Goal: Task Accomplishment & Management: Complete application form

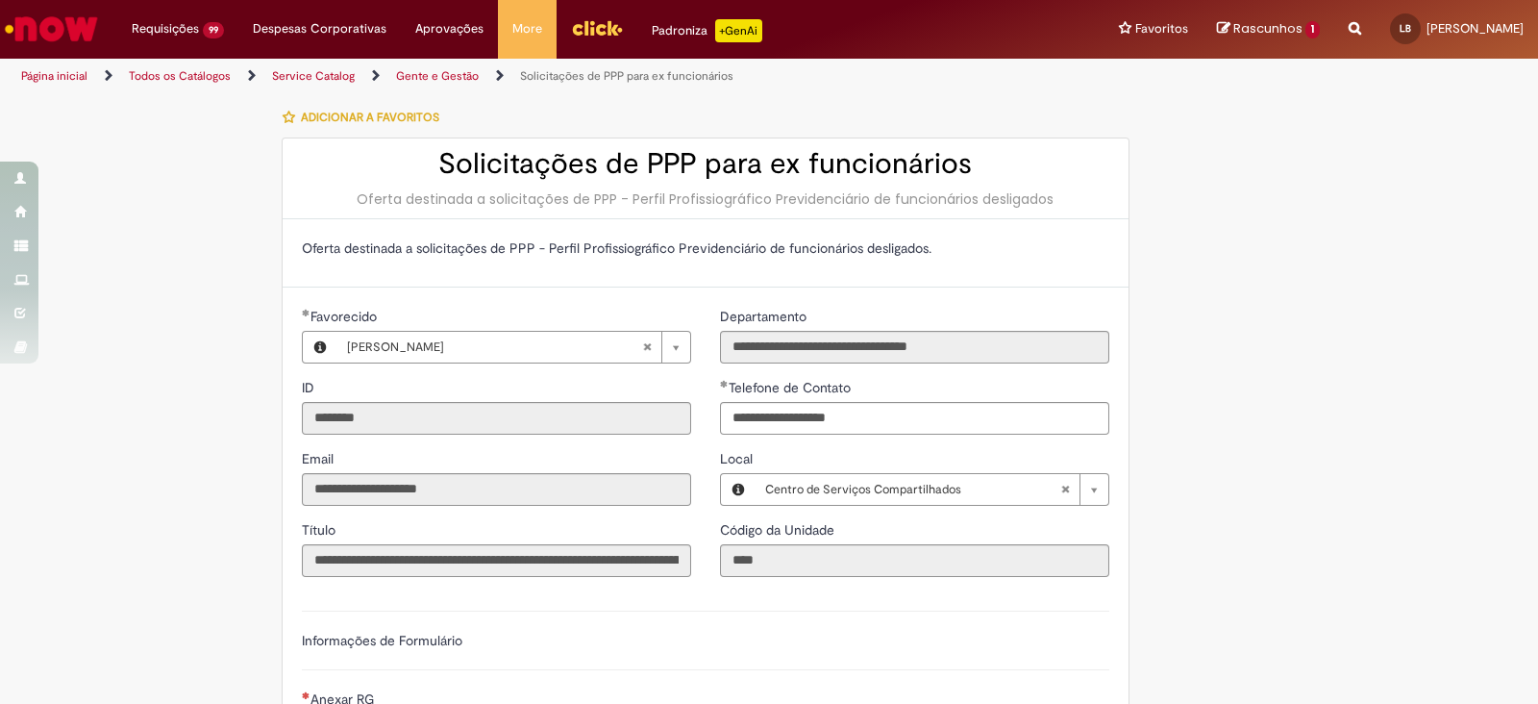
scroll to position [361, 0]
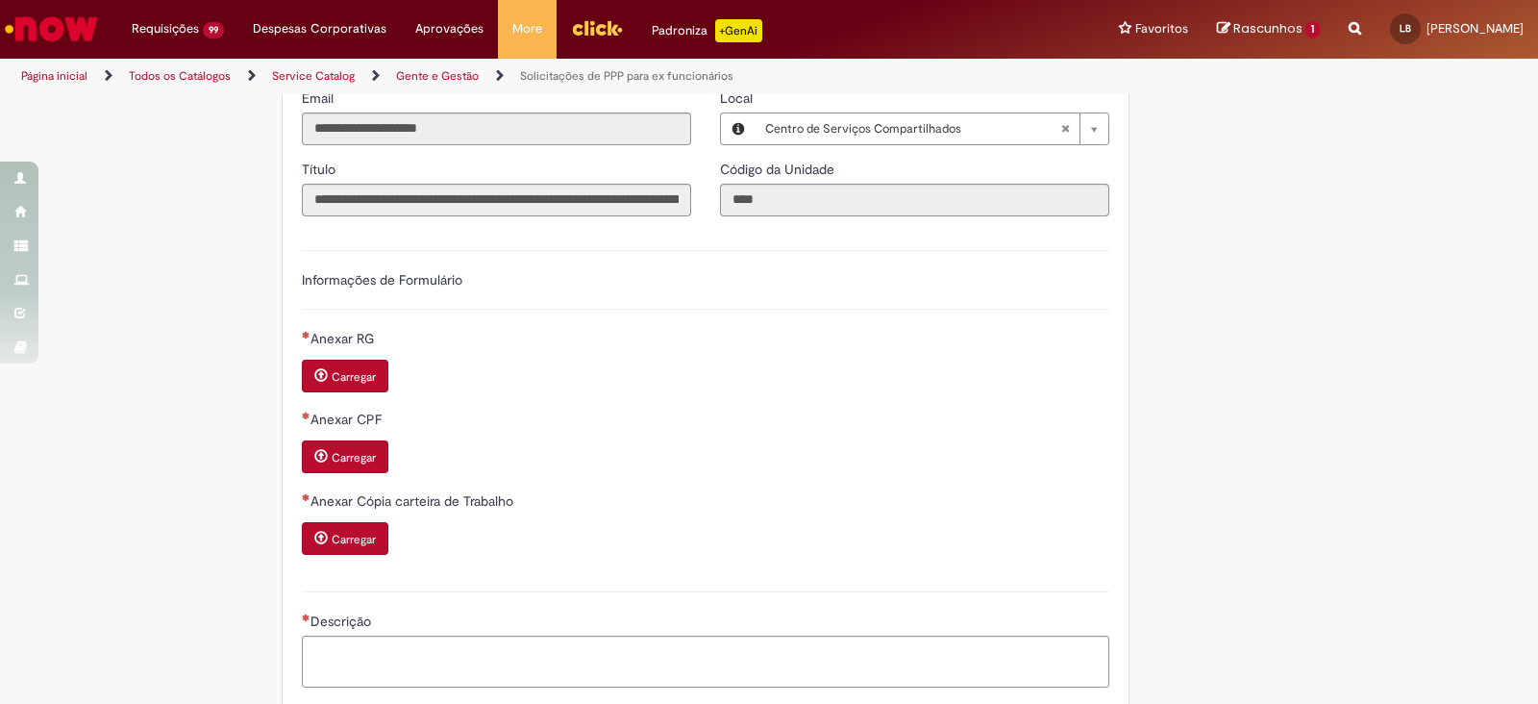
click at [354, 369] on small "Carregar" at bounding box center [354, 376] width 44 height 15
click at [362, 459] on small "Carregar" at bounding box center [354, 457] width 44 height 15
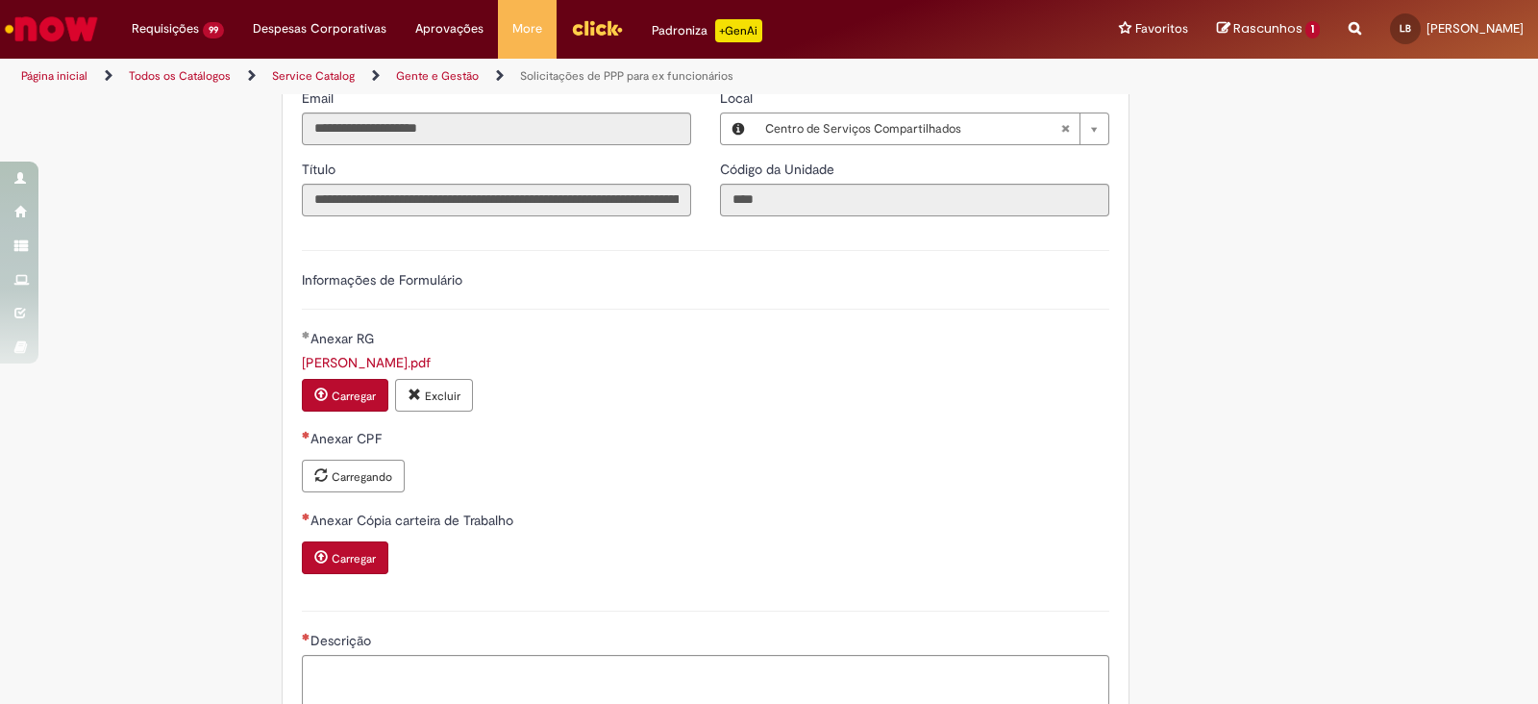
click at [371, 557] on button "Carregar" at bounding box center [345, 557] width 87 height 33
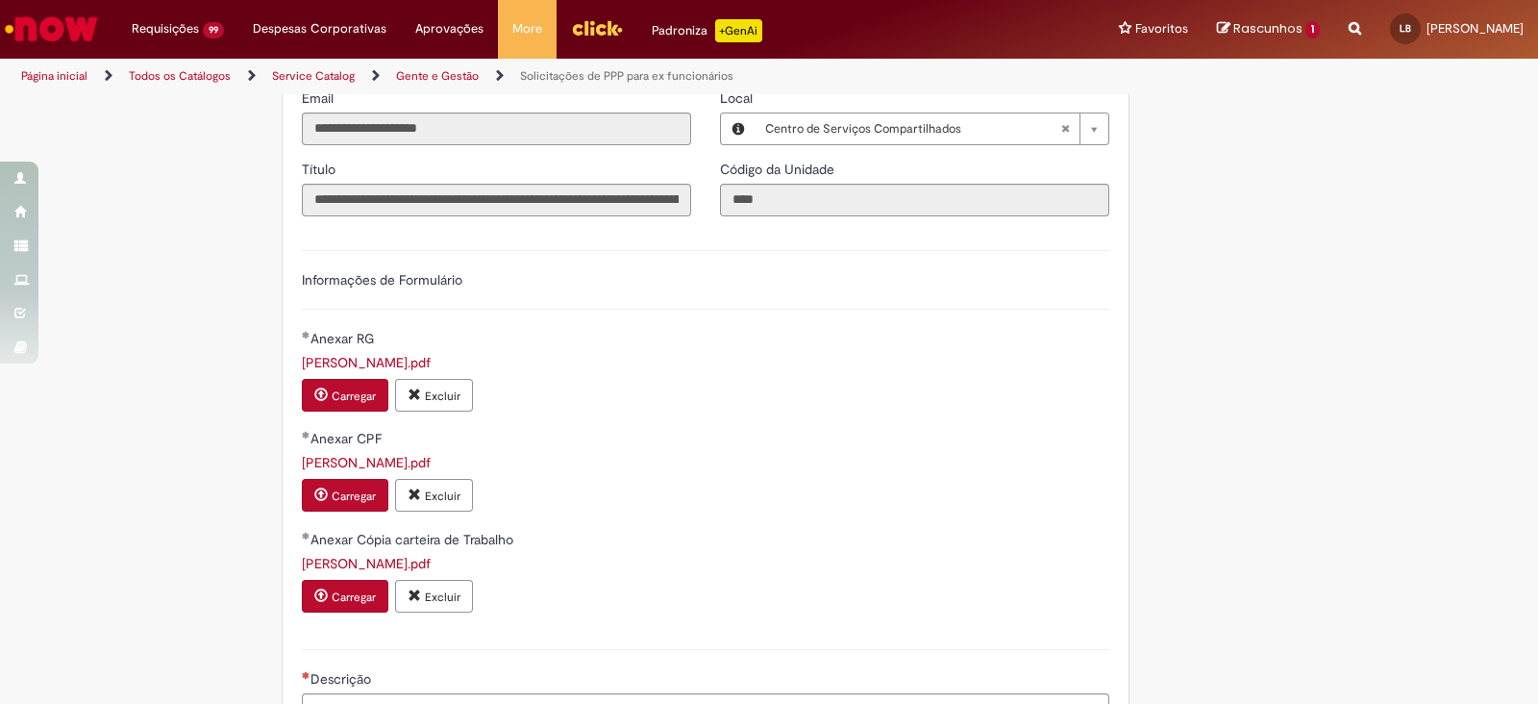
scroll to position [601, 0]
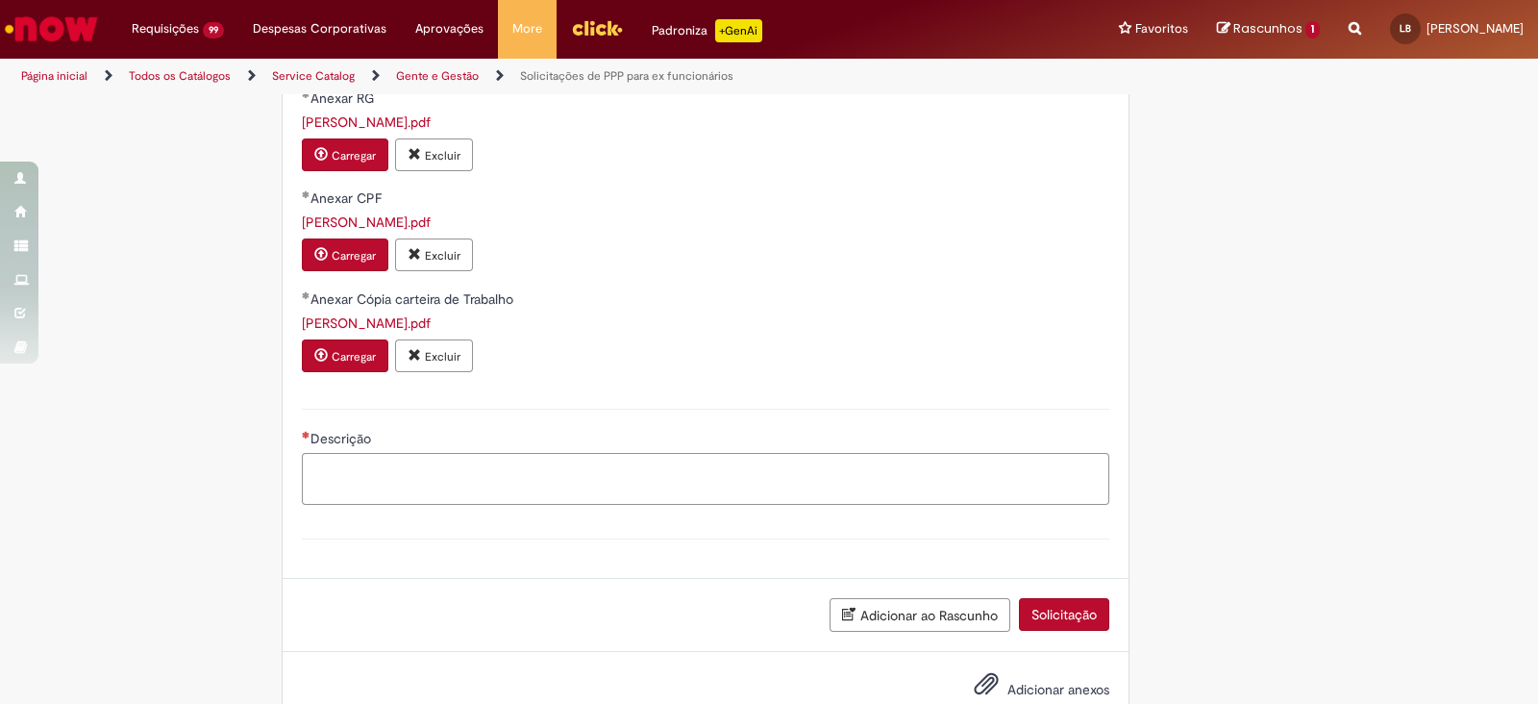
click at [384, 480] on textarea "Descrição" at bounding box center [706, 479] width 808 height 52
paste textarea "**********"
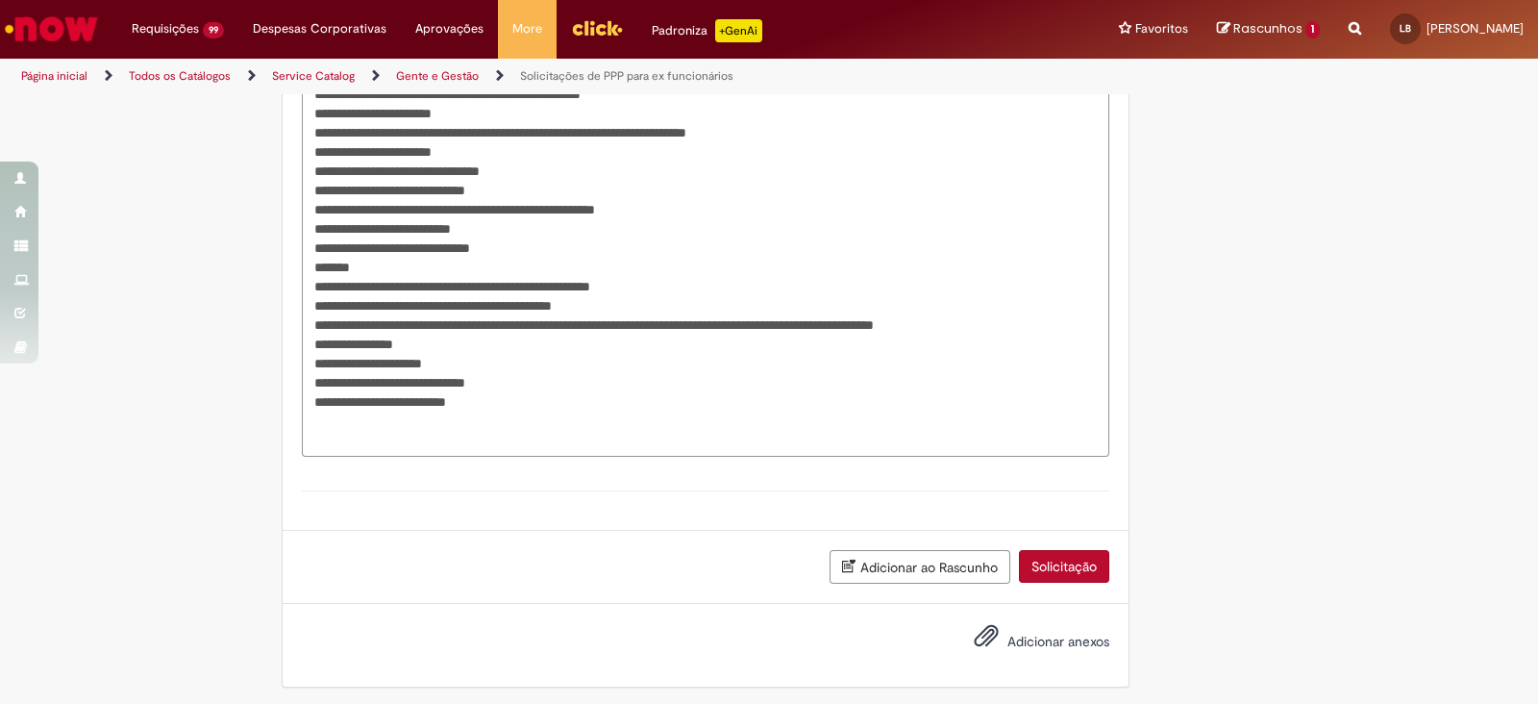
scroll to position [1150, 0]
type textarea "**********"
click at [1057, 567] on button "Solicitação" at bounding box center [1064, 565] width 90 height 33
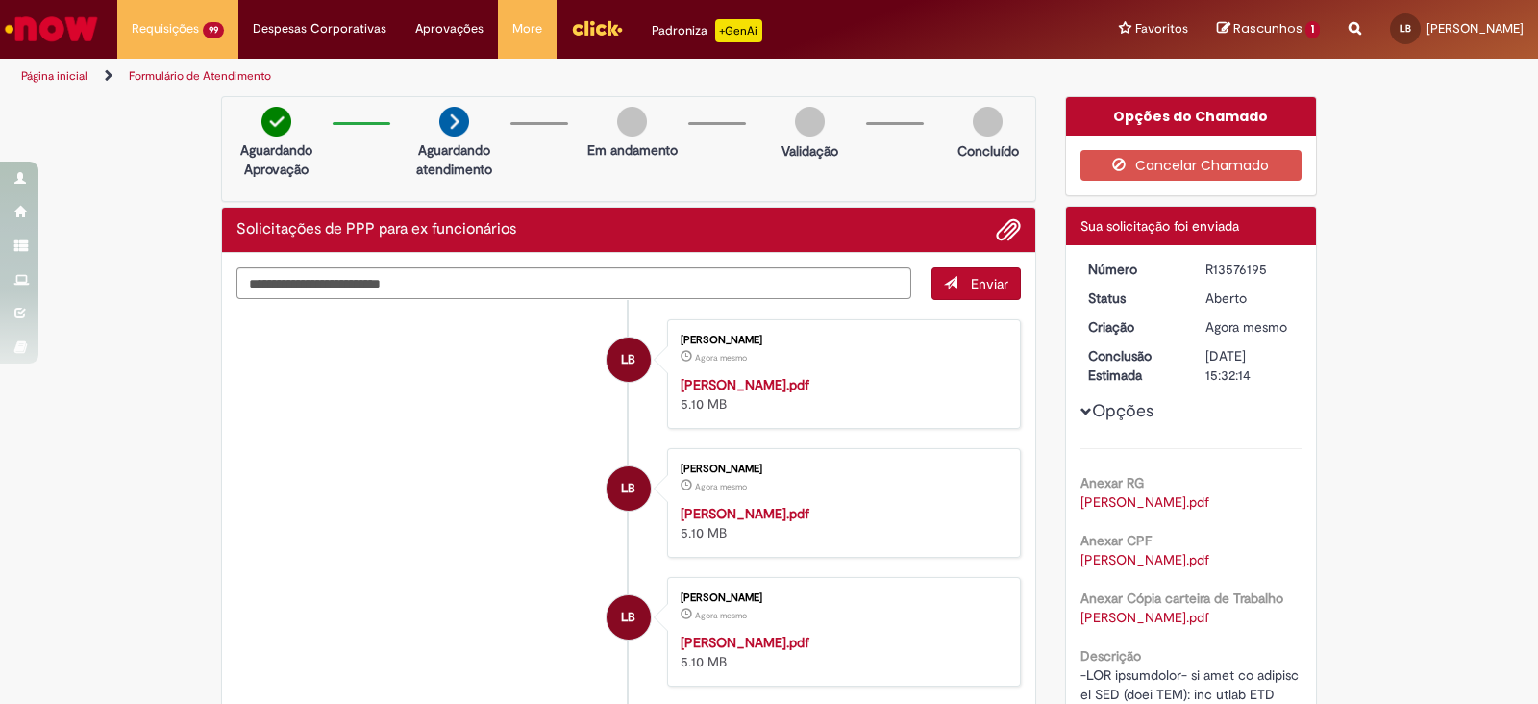
drag, startPoint x: 1198, startPoint y: 267, endPoint x: 1277, endPoint y: 271, distance: 78.9
click at [1277, 271] on dd "R13576195" at bounding box center [1250, 269] width 118 height 19
copy div "R13576195"
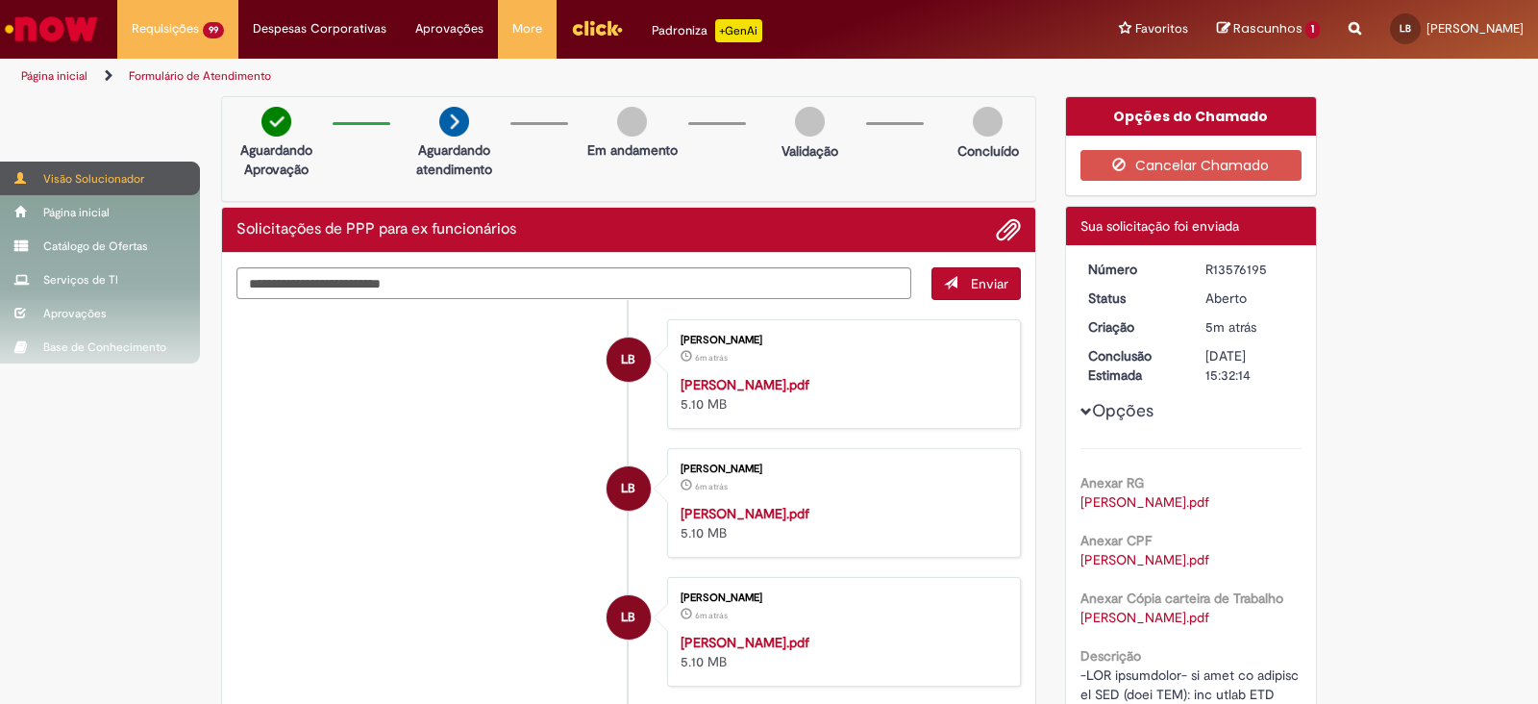
click at [44, 175] on div "Visão Solucionador" at bounding box center [100, 179] width 200 height 34
